Goal: Navigation & Orientation: Find specific page/section

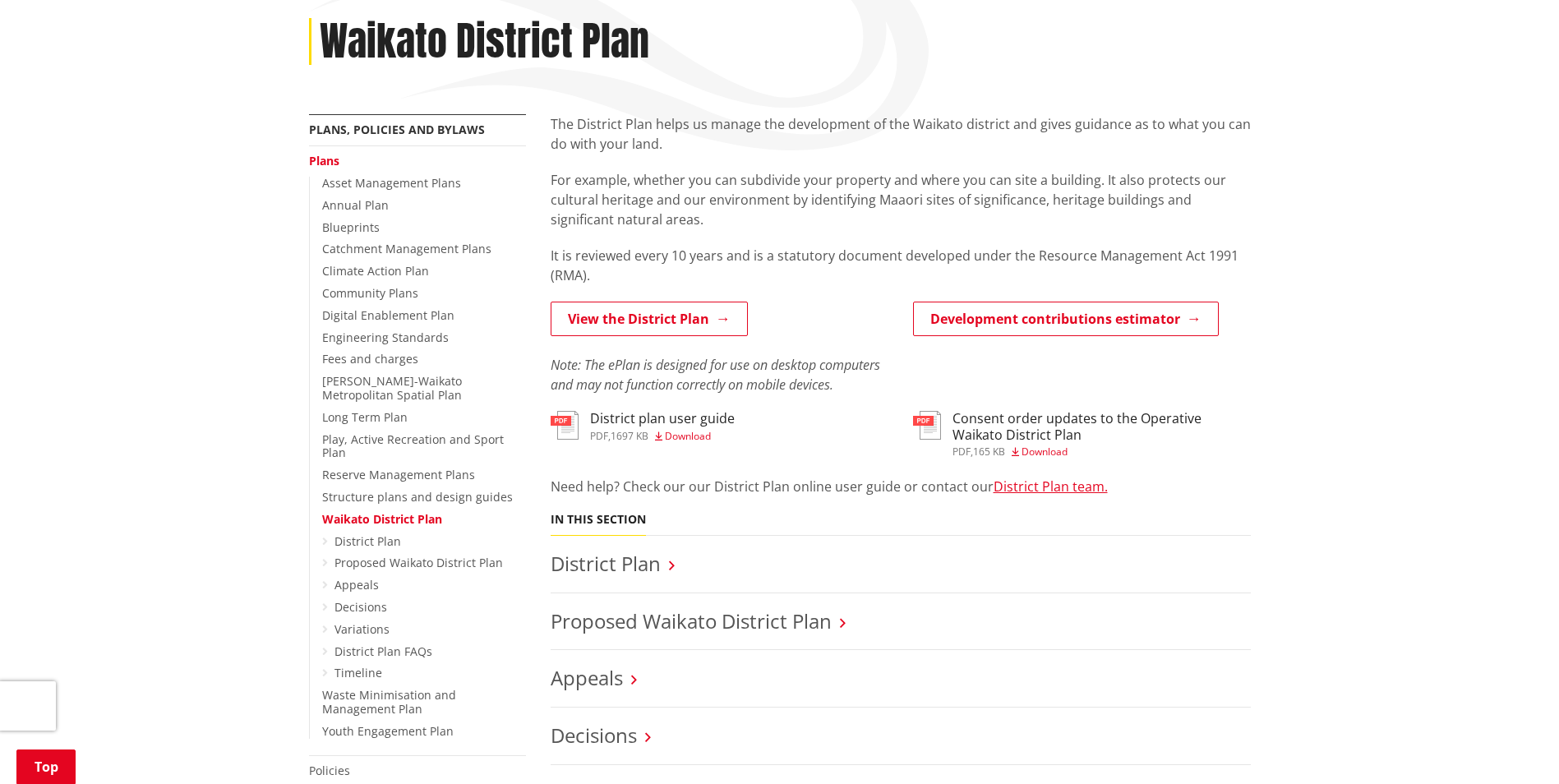
scroll to position [246, 0]
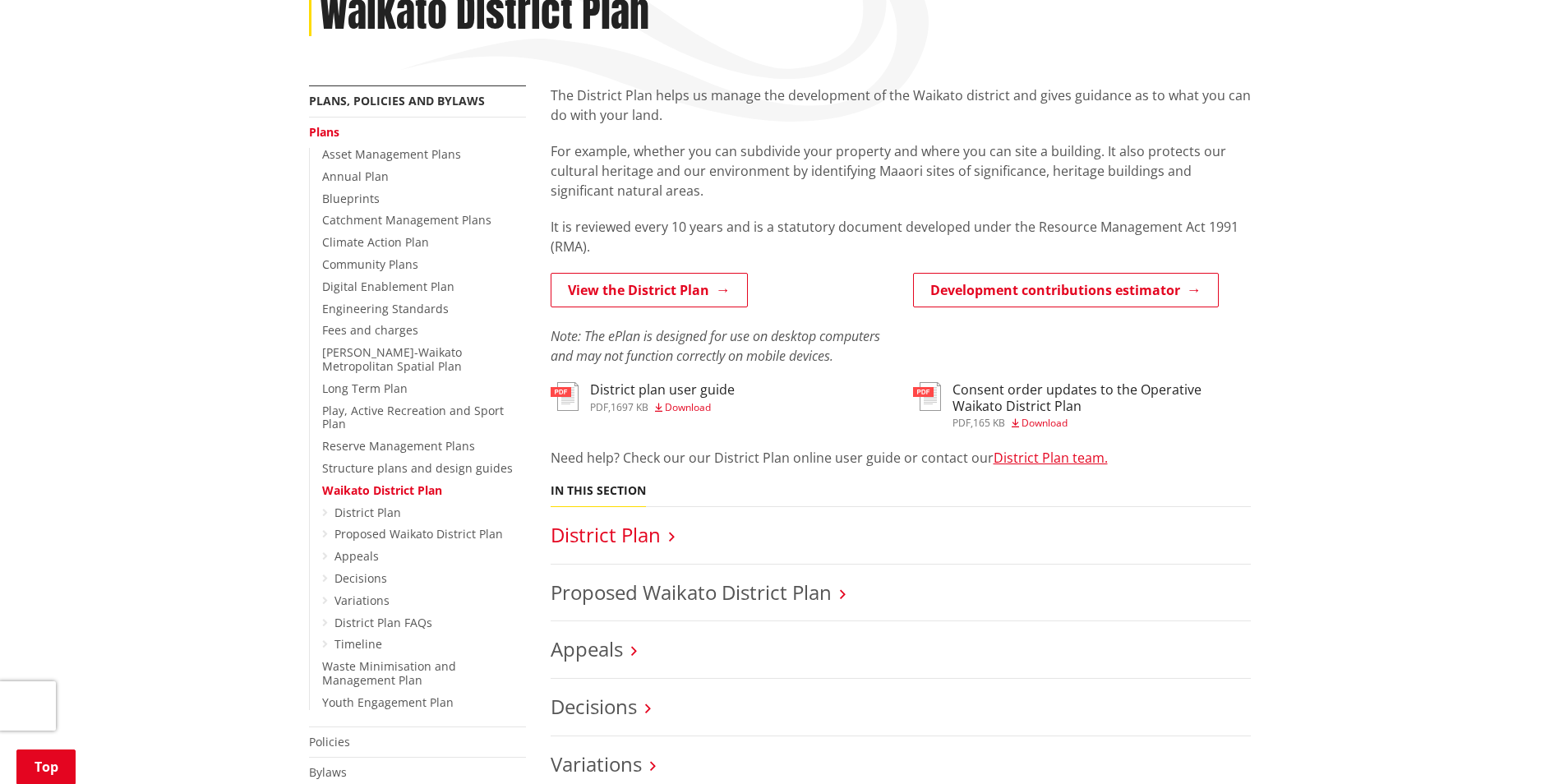
click at [627, 534] on link "District Plan" at bounding box center [606, 534] width 110 height 27
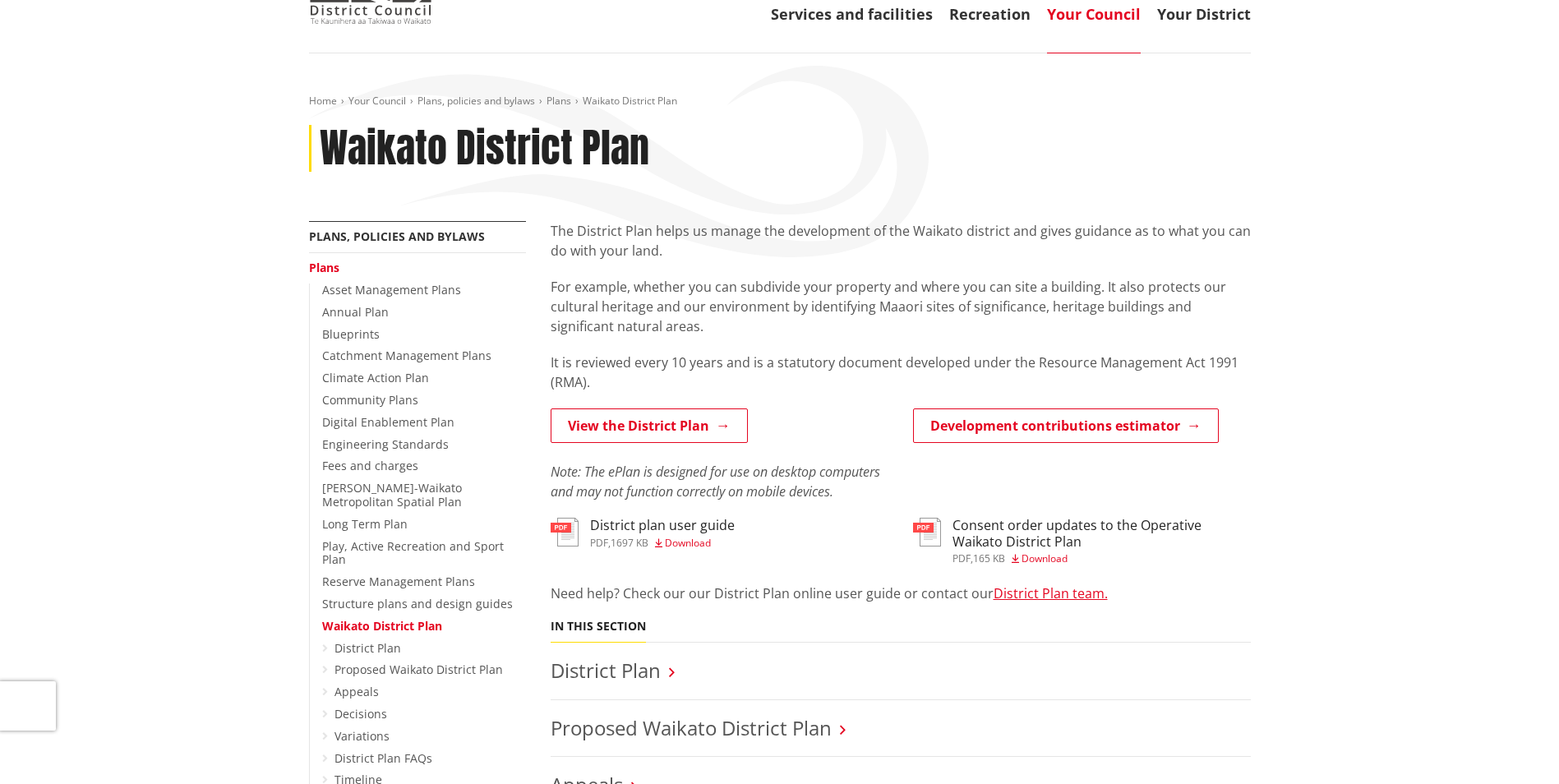
scroll to position [0, 0]
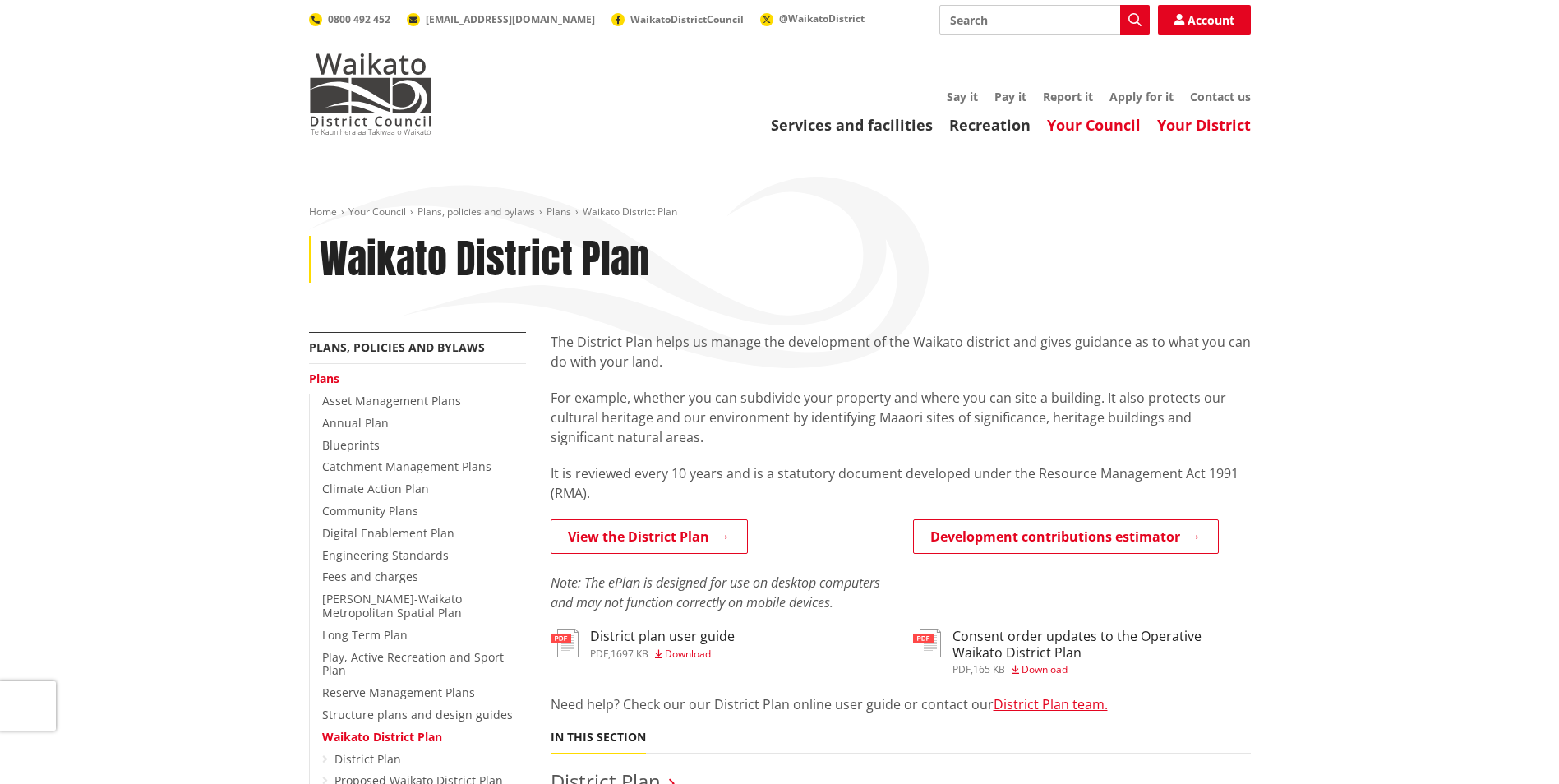
click at [1224, 129] on link "Your District" at bounding box center [1204, 125] width 94 height 20
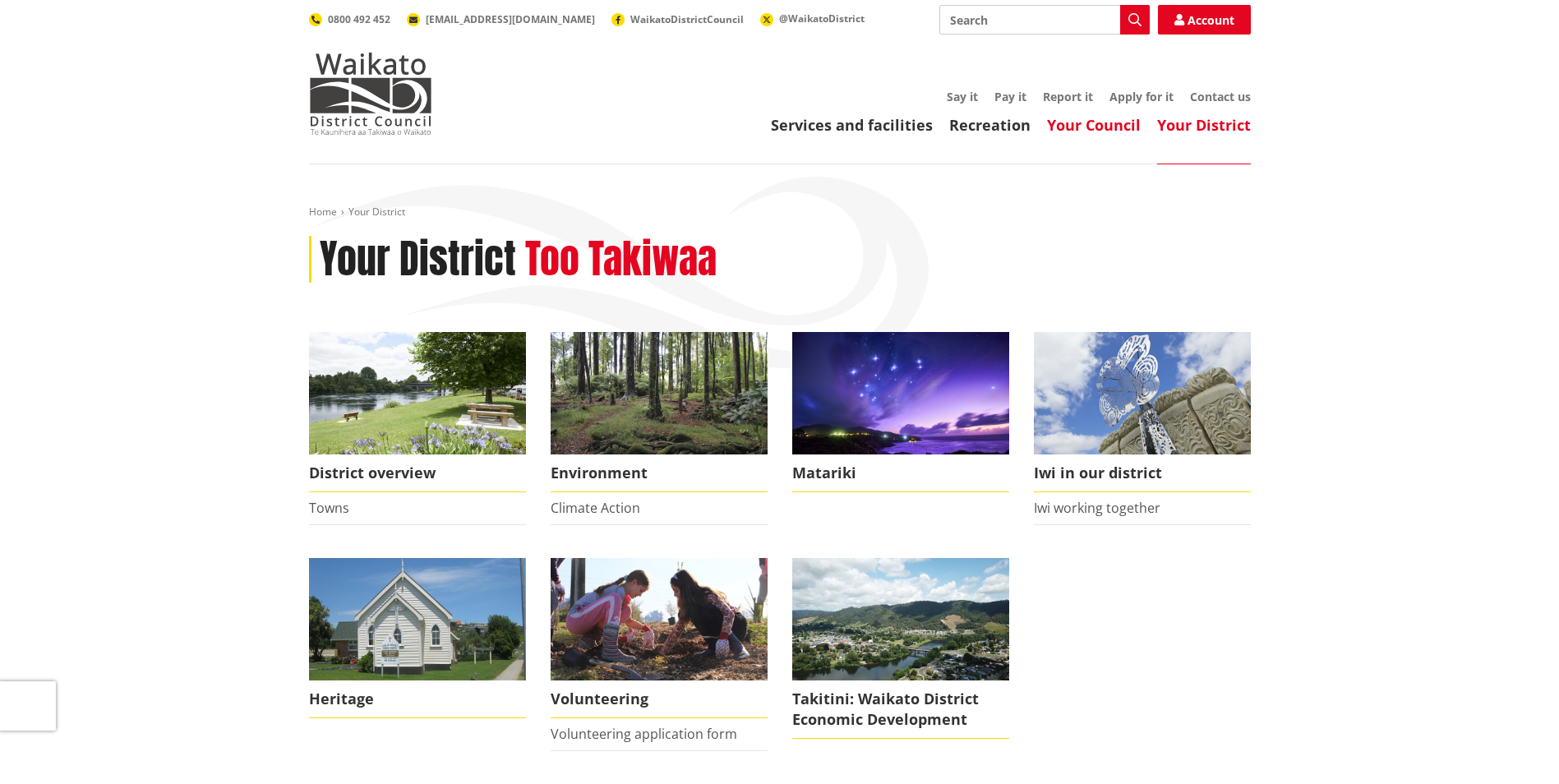
click at [1069, 120] on link "Your Council" at bounding box center [1094, 125] width 94 height 20
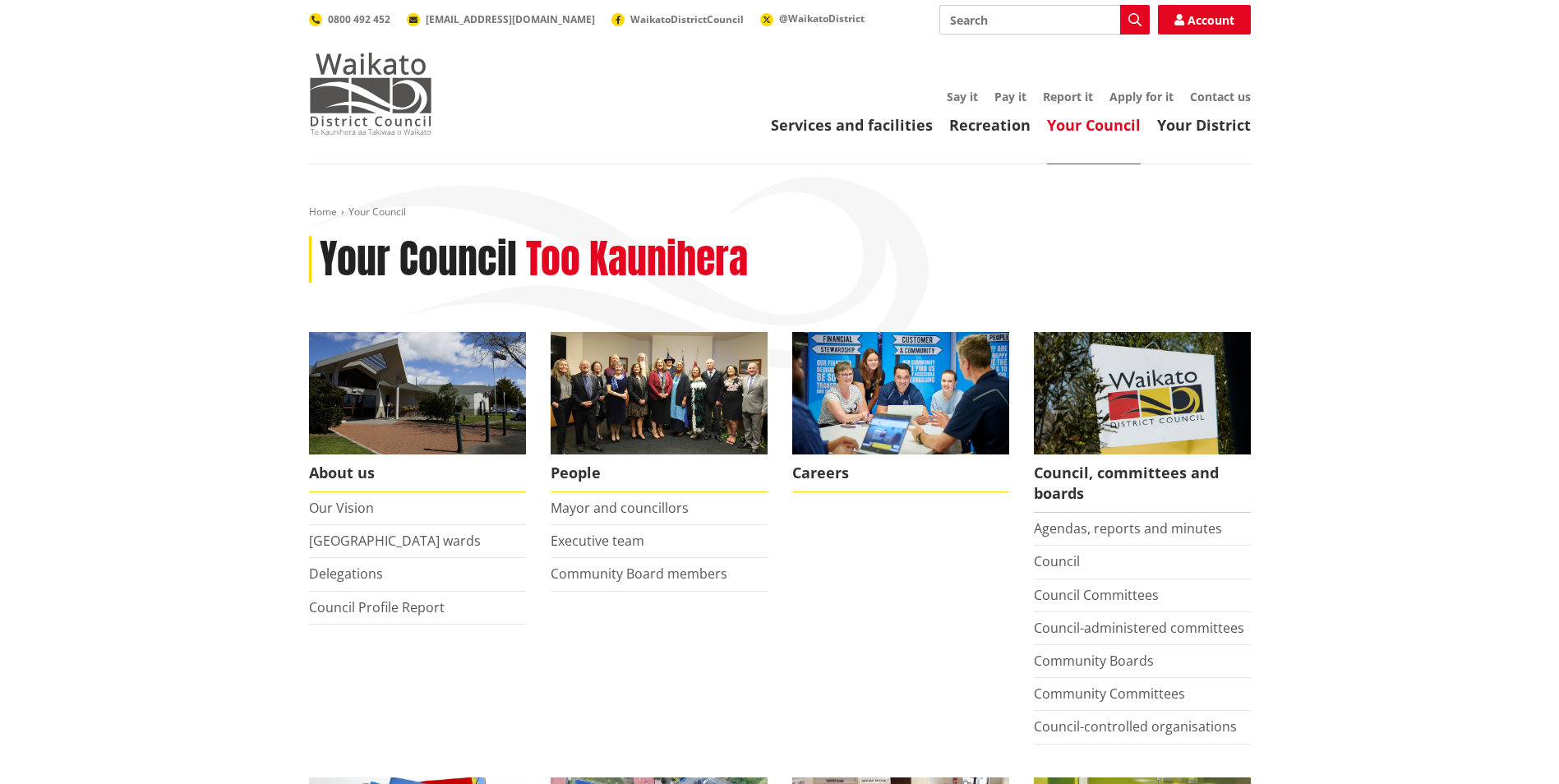
click at [376, 86] on img at bounding box center [371, 94] width 124 height 82
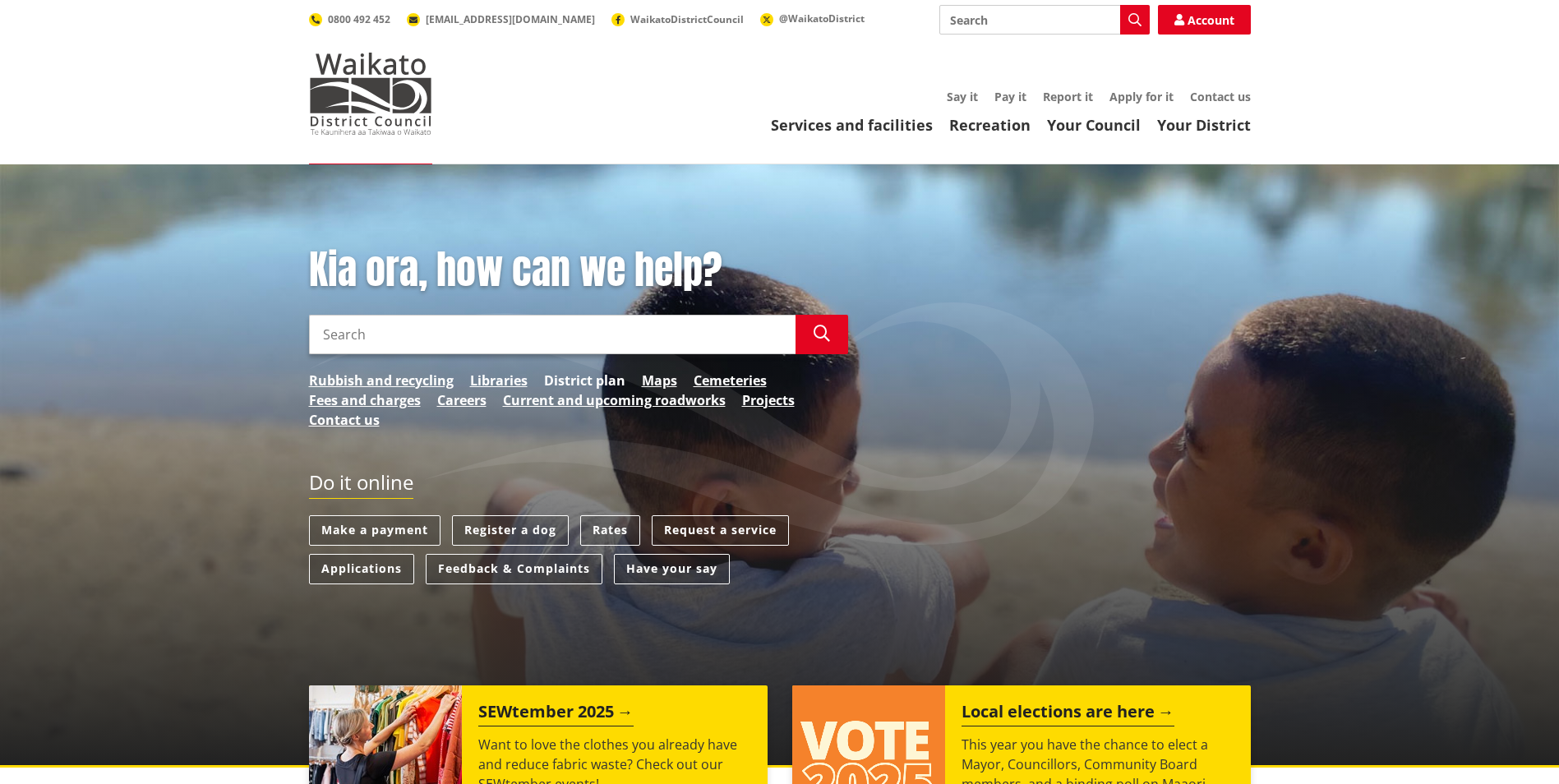
click at [600, 379] on link "District plan" at bounding box center [585, 380] width 82 height 20
